Goal: Task Accomplishment & Management: Use online tool/utility

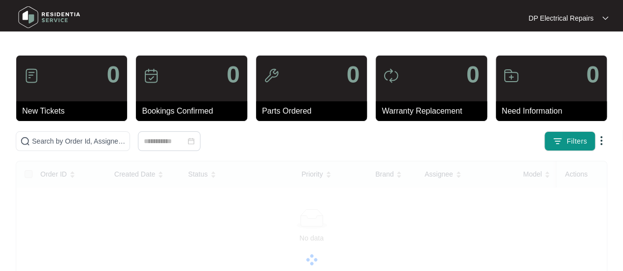
click at [295, 238] on div at bounding box center [311, 259] width 589 height 197
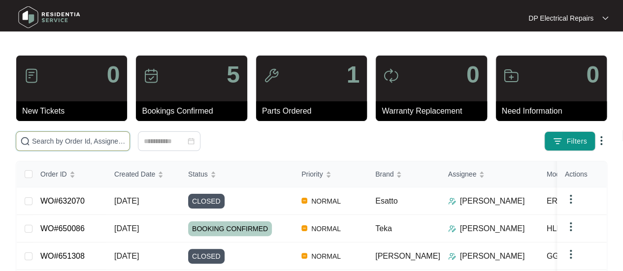
click at [113, 140] on input "text" at bounding box center [79, 141] width 94 height 11
paste input "646243"
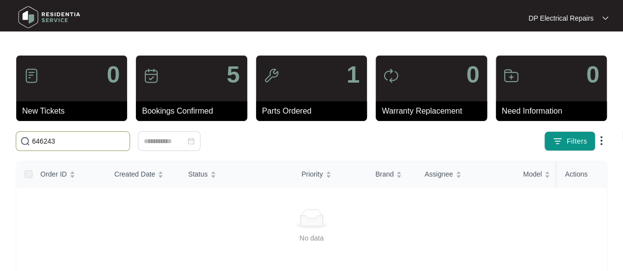
type input "646243"
click at [334, 137] on div "646243 Filters" at bounding box center [311, 141] width 599 height 20
click at [104, 136] on input "646243" at bounding box center [79, 141] width 94 height 11
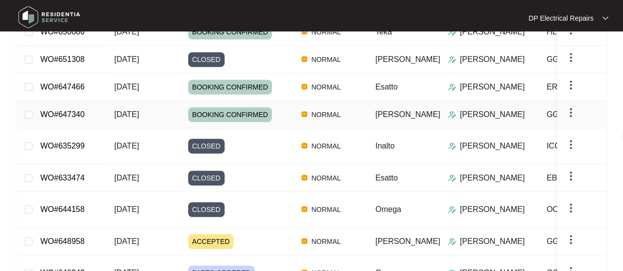
scroll to position [246, 0]
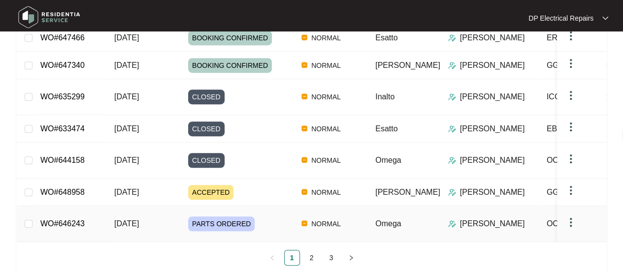
click at [68, 220] on link "WO#646243" at bounding box center [62, 224] width 44 height 8
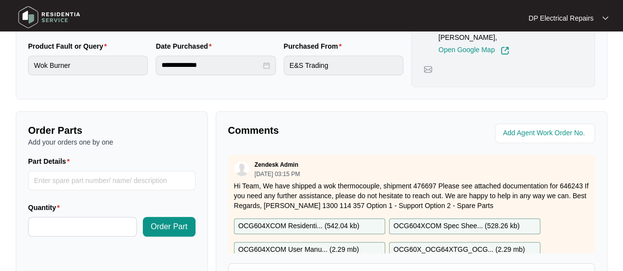
scroll to position [389, 0]
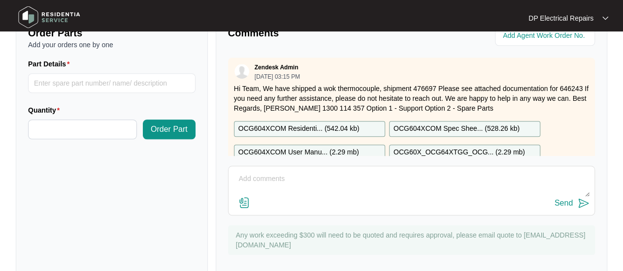
click at [303, 197] on div "Send" at bounding box center [411, 203] width 356 height 13
click at [302, 171] on textarea at bounding box center [411, 184] width 356 height 26
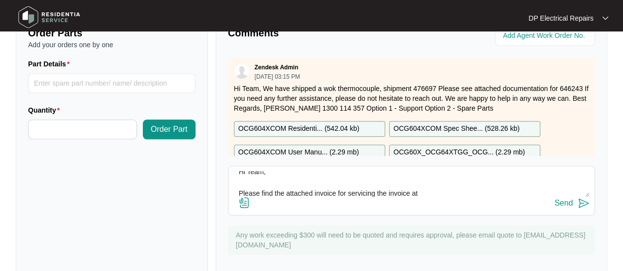
paste textarea "[STREET_ADDRESS][PERSON_NAME][PERSON_NAME]"
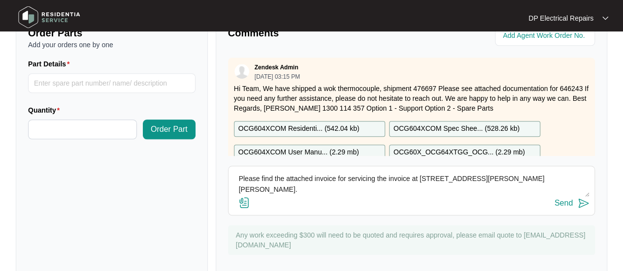
scroll to position [39, 0]
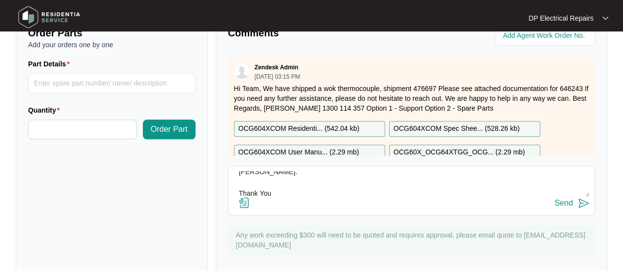
type textarea "Hi Team, Please find the attached invoice for servicing the invoice at [STREET_…"
click at [246, 197] on img at bounding box center [244, 203] width 12 height 12
click at [0, 0] on input "file" at bounding box center [0, 0] width 0 height 0
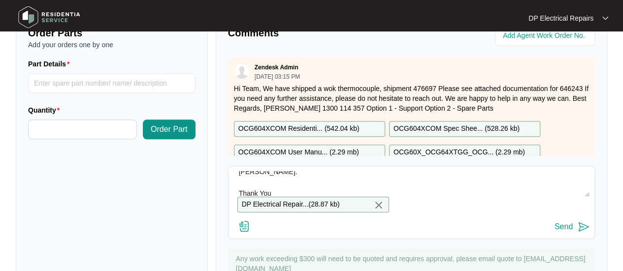
click at [584, 221] on img at bounding box center [583, 227] width 12 height 12
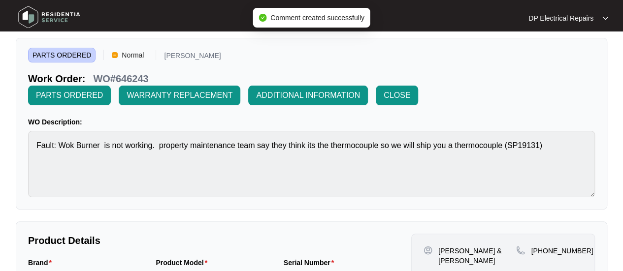
scroll to position [0, 0]
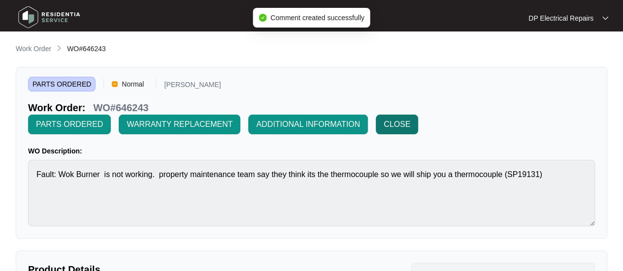
click at [410, 119] on span "CLOSE" at bounding box center [396, 125] width 27 height 12
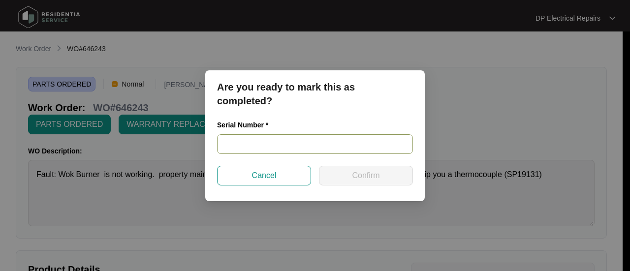
click at [280, 151] on input "text" at bounding box center [315, 144] width 196 height 20
paste input "220120240410002290"
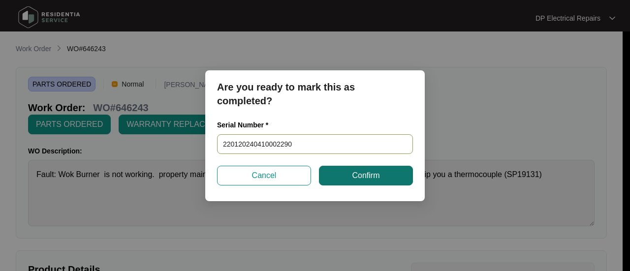
type input "220120240410002290"
click at [350, 174] on button "Confirm" at bounding box center [366, 176] width 94 height 20
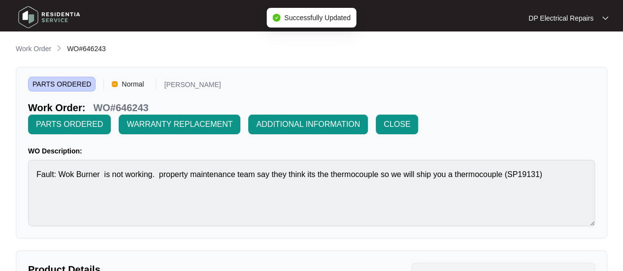
type input "220120240410002290"
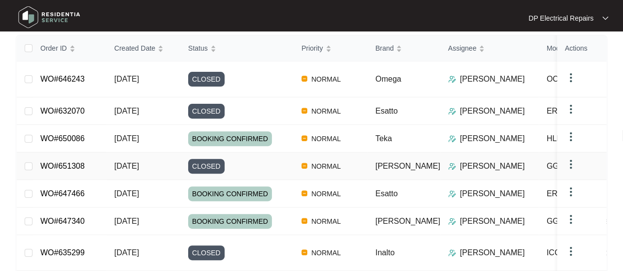
scroll to position [147, 0]
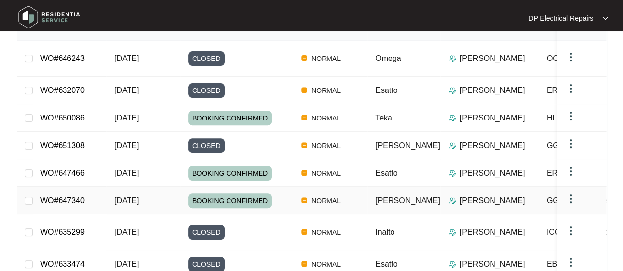
click at [82, 196] on link "WO#647340" at bounding box center [62, 200] width 44 height 8
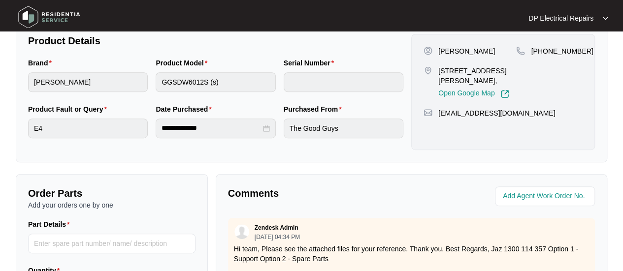
scroll to position [409, 0]
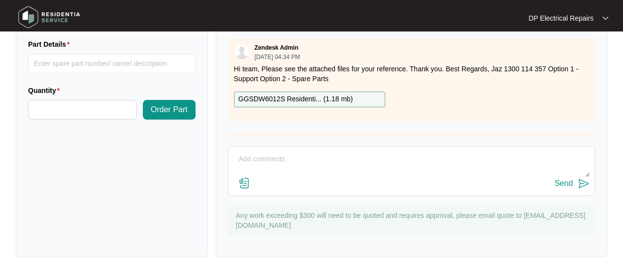
click at [314, 163] on textarea at bounding box center [411, 165] width 356 height 26
type textarea "Hi Team, Inspected dishwasher not fault found."
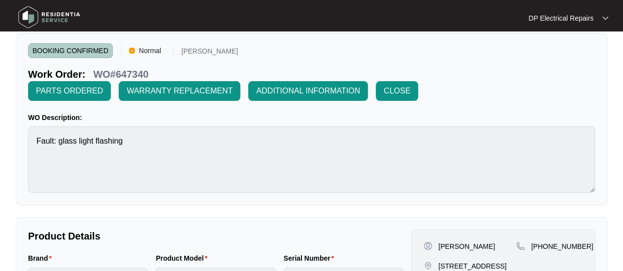
scroll to position [0, 0]
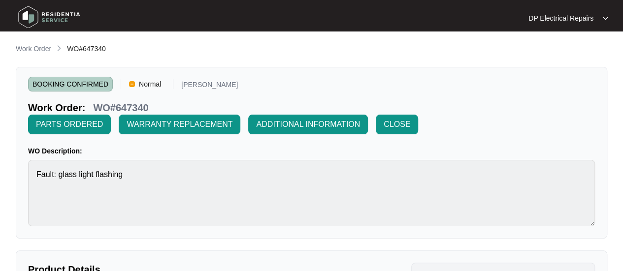
click at [397, 135] on div "BOOKING CONFIRMED Normal [PERSON_NAME] Work Order: WO#647340 PARTS ORDERED WARR…" at bounding box center [311, 153] width 591 height 172
click at [397, 130] on button "CLOSE" at bounding box center [397, 125] width 42 height 20
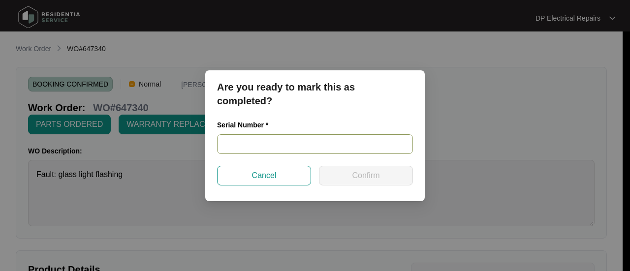
click at [287, 145] on input "text" at bounding box center [315, 144] width 196 height 20
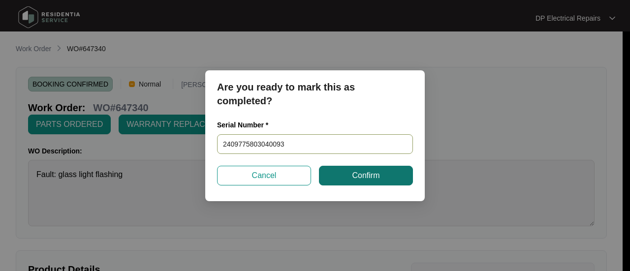
type input "2409775803040093"
click at [345, 174] on button "Confirm" at bounding box center [366, 176] width 94 height 20
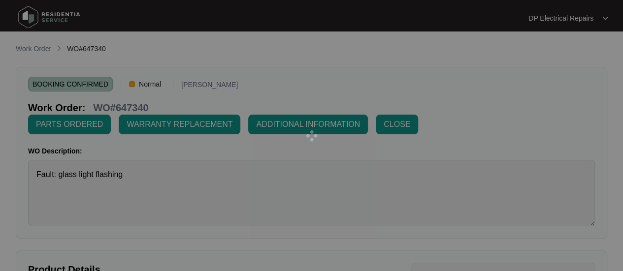
type input "2409775803040093"
